Goal: Task Accomplishment & Management: Manage account settings

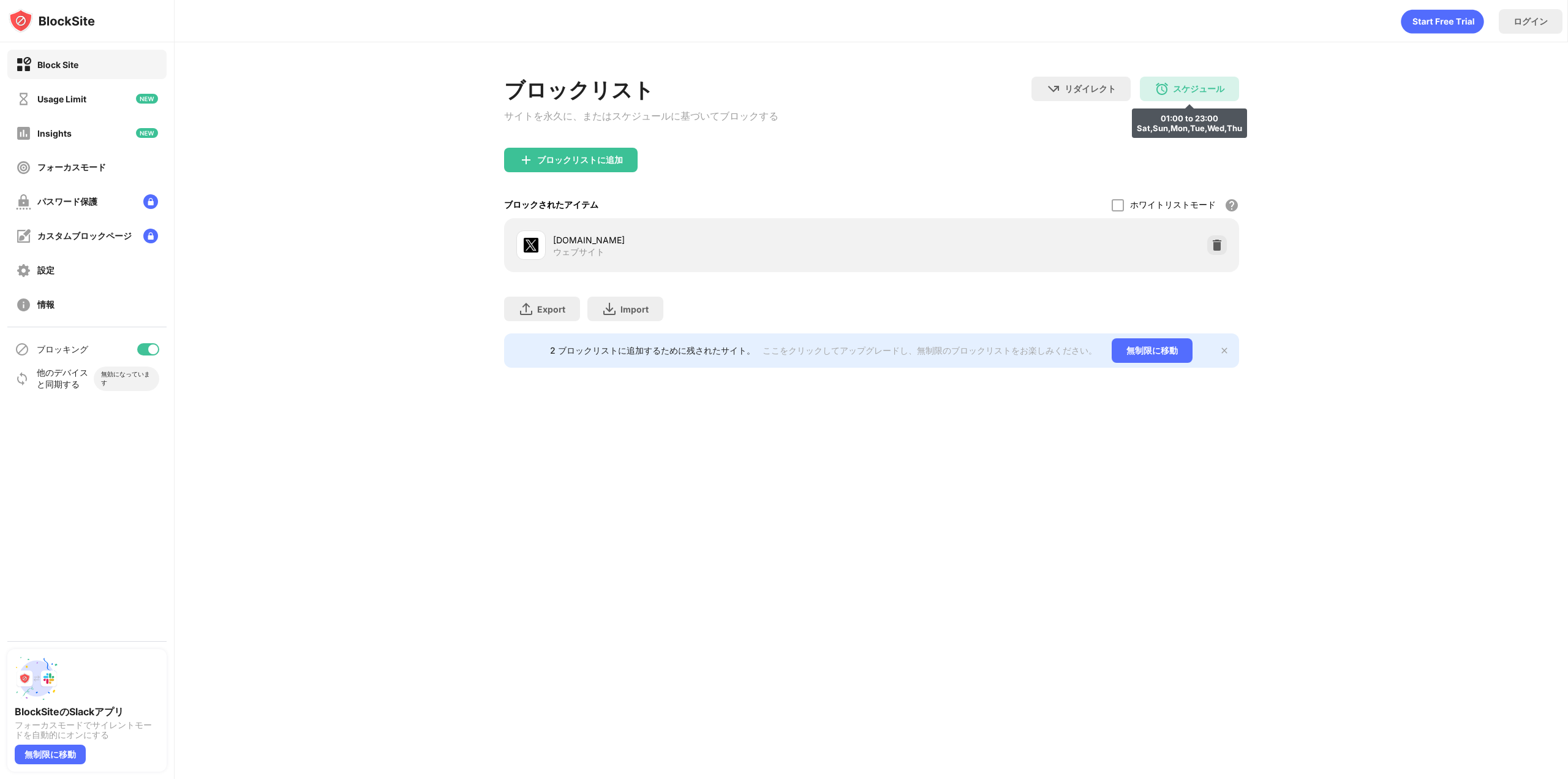
click at [1181, 96] on div "スケジュール 01:00 to 23:00 Sat,Sun,Mon,Tue,Wed,Thu" at bounding box center [1190, 88] width 100 height 24
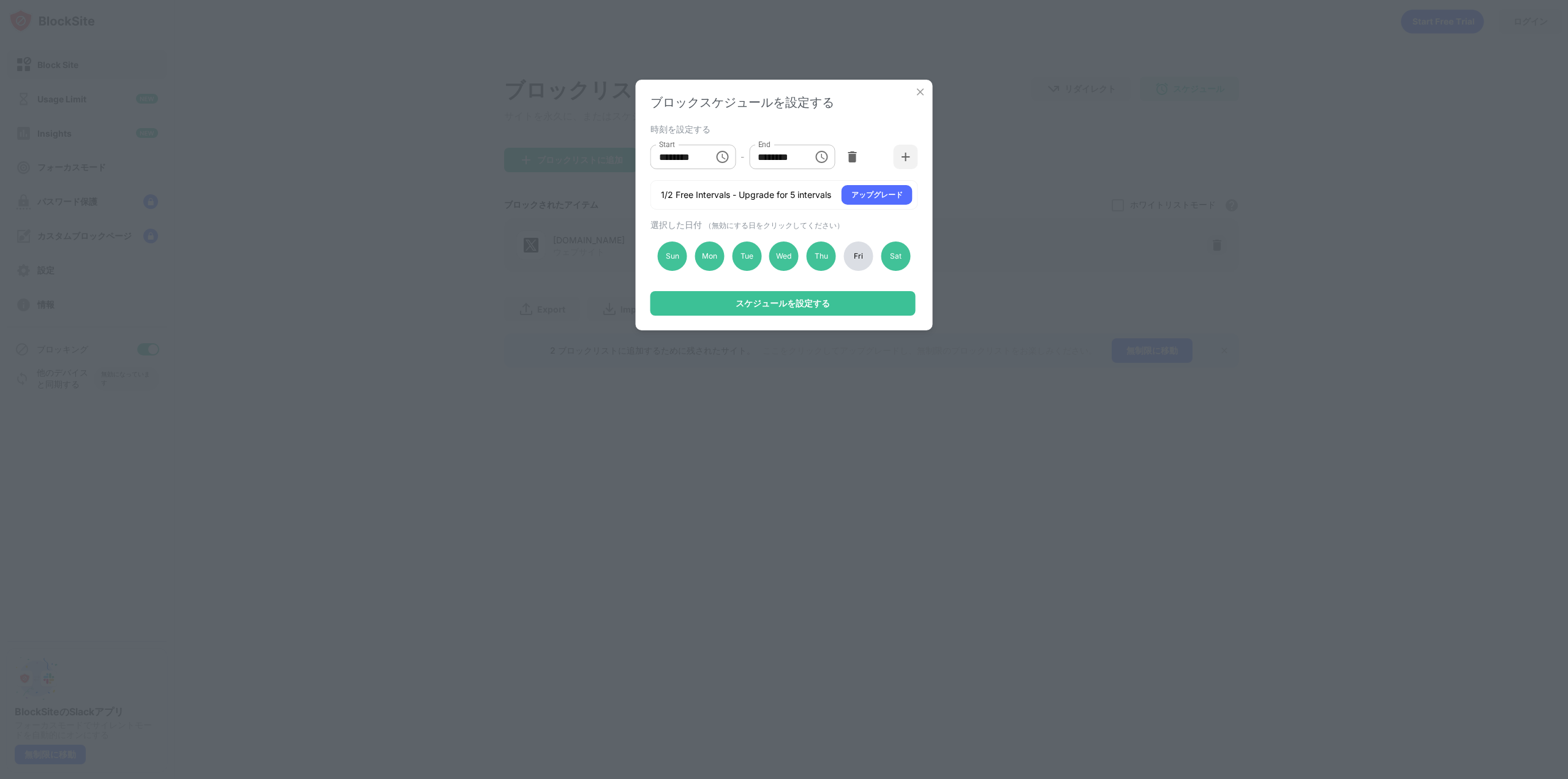
click at [862, 254] on div "Fri" at bounding box center [859, 256] width 29 height 29
click at [896, 252] on div "Sat" at bounding box center [895, 256] width 29 height 29
click at [861, 301] on div "スケジュールを設定する" at bounding box center [783, 303] width 266 height 24
